Goal: Information Seeking & Learning: Check status

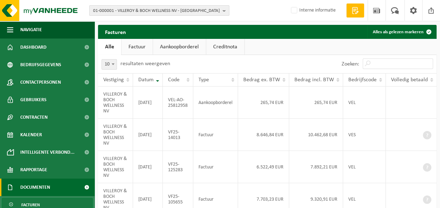
click at [163, 9] on span "01-000001 - VILLEROY & BOCH WELLNESS NV - ROESELARE" at bounding box center [156, 11] width 127 height 10
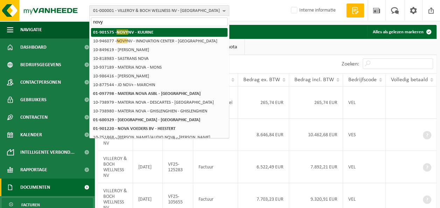
type input "novy"
click at [151, 29] on li "01-901575 - NOVY NV - KUURNE" at bounding box center [159, 32] width 136 height 9
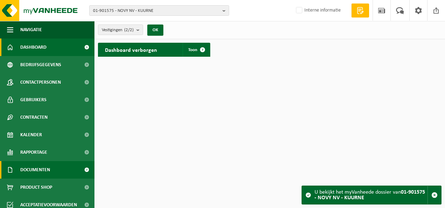
click at [34, 169] on span "Documenten" at bounding box center [35, 169] width 30 height 17
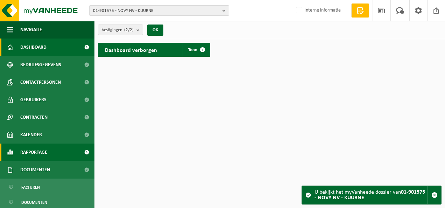
click at [45, 150] on span "Rapportage" at bounding box center [33, 151] width 27 height 17
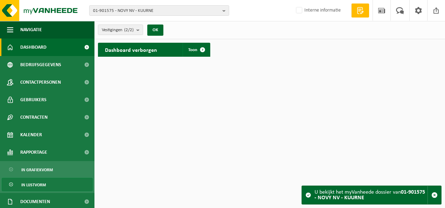
click at [48, 182] on link "In lijstvorm" at bounding box center [47, 184] width 91 height 13
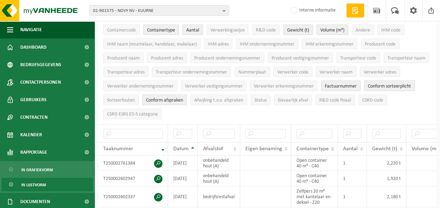
scroll to position [35, 0]
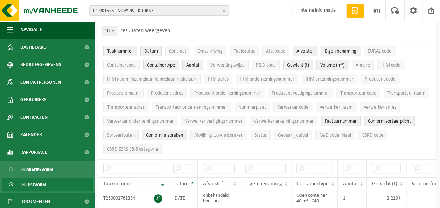
click at [329, 48] on button "Eigen benaming" at bounding box center [340, 50] width 39 height 10
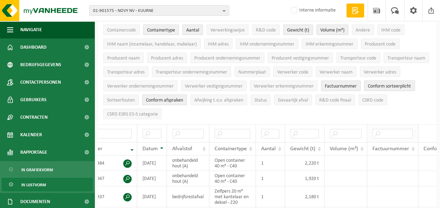
scroll to position [0, 28]
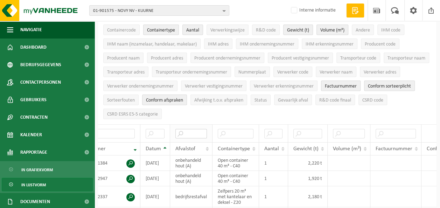
click at [201, 132] on input "text" at bounding box center [190, 133] width 31 height 9
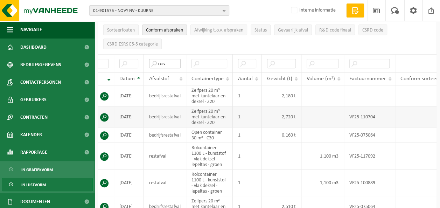
scroll to position [0, 45]
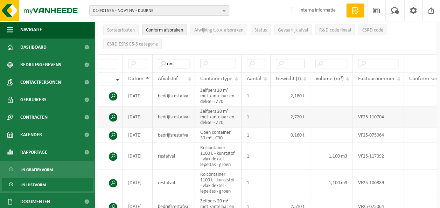
type input "res"
click at [114, 114] on span at bounding box center [113, 117] width 8 height 8
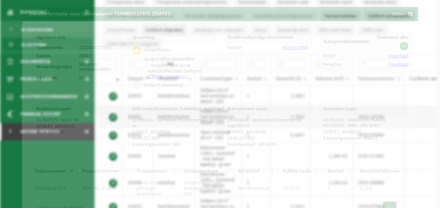
scroll to position [126, 0]
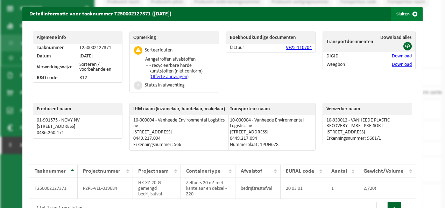
click at [408, 13] on span "button" at bounding box center [415, 14] width 14 height 14
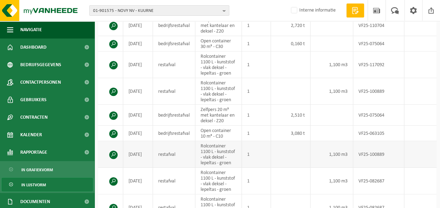
scroll to position [0, 44]
click at [116, 111] on span at bounding box center [114, 115] width 8 height 8
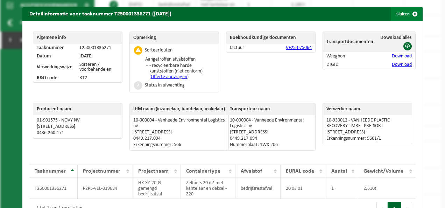
click at [411, 13] on span "button" at bounding box center [415, 14] width 14 height 14
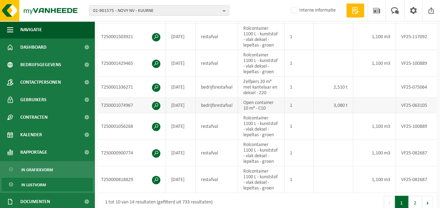
scroll to position [0, 0]
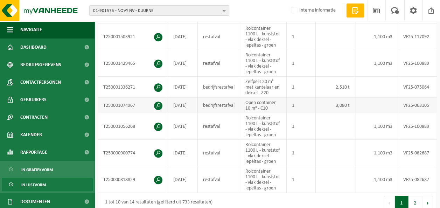
click at [159, 101] on span at bounding box center [158, 105] width 8 height 8
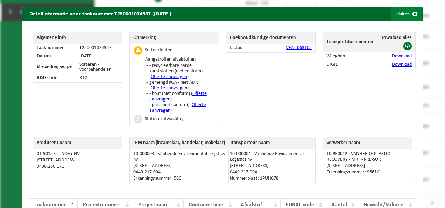
click at [411, 12] on span "button" at bounding box center [415, 14] width 14 height 14
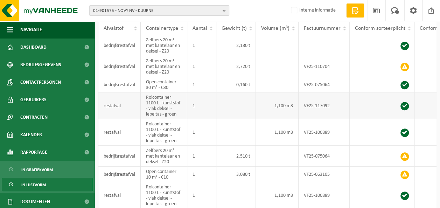
scroll to position [155, 0]
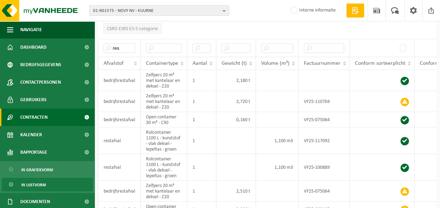
click at [42, 115] on span "Contracten" at bounding box center [33, 116] width 27 height 17
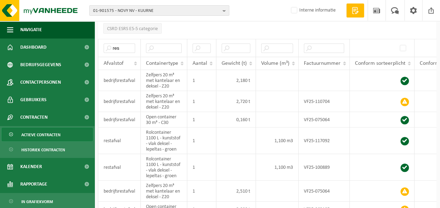
click at [41, 132] on span "Actieve contracten" at bounding box center [40, 134] width 39 height 13
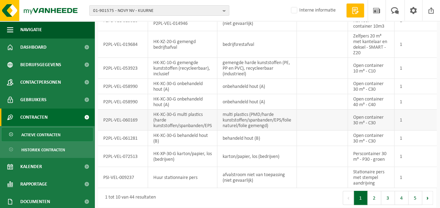
scroll to position [101, 0]
